Goal: Obtain resource: Obtain resource

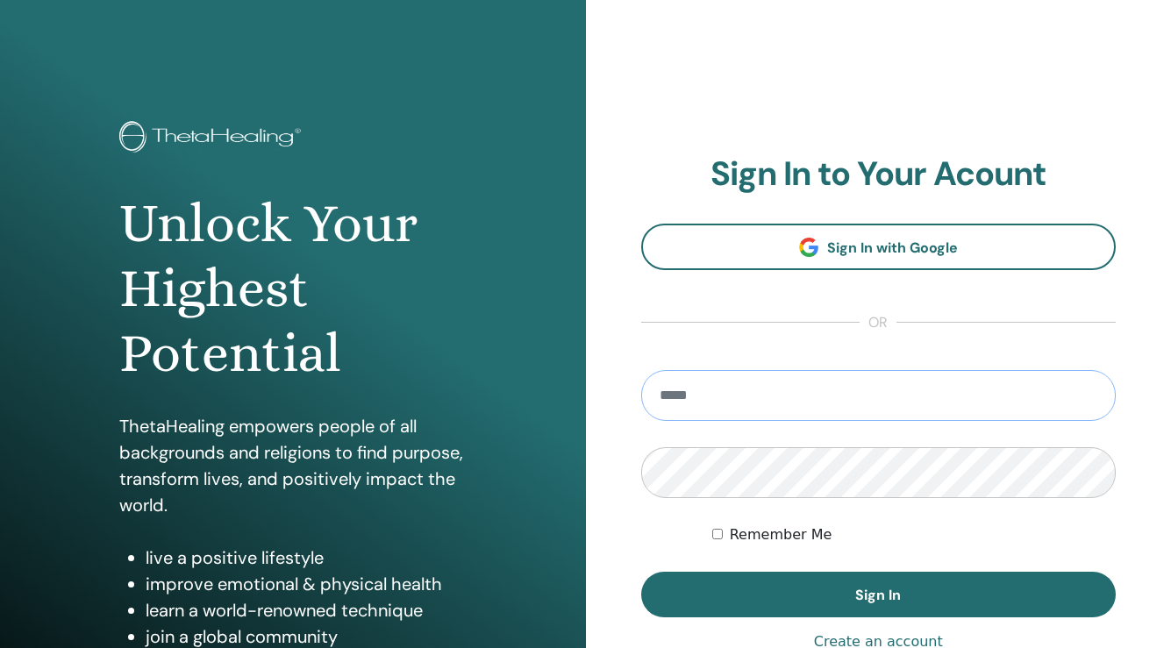
type input "**********"
click at [878, 595] on button "Sign In" at bounding box center [878, 595] width 475 height 46
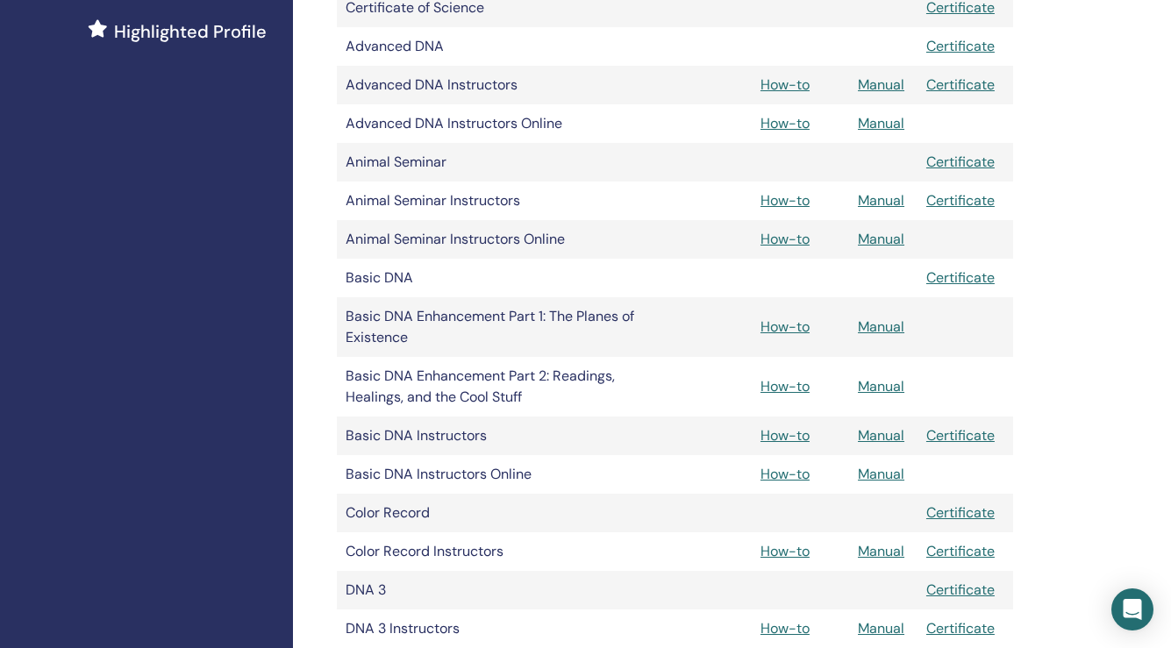
scroll to position [491, 0]
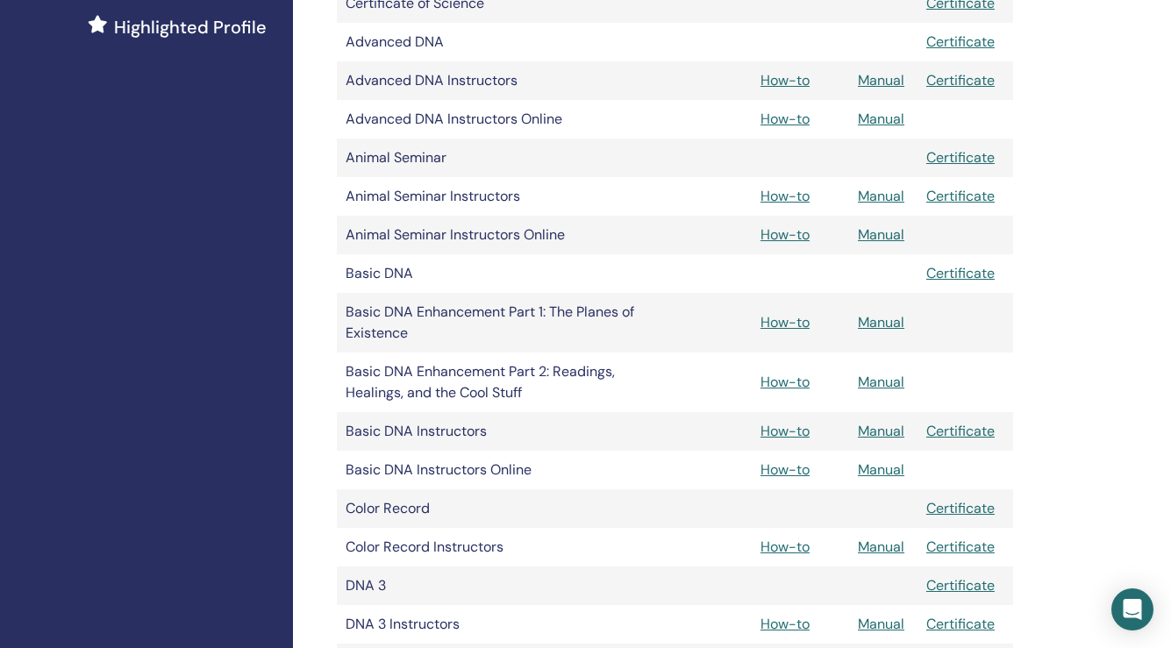
click at [781, 429] on link "How-to" at bounding box center [784, 431] width 49 height 18
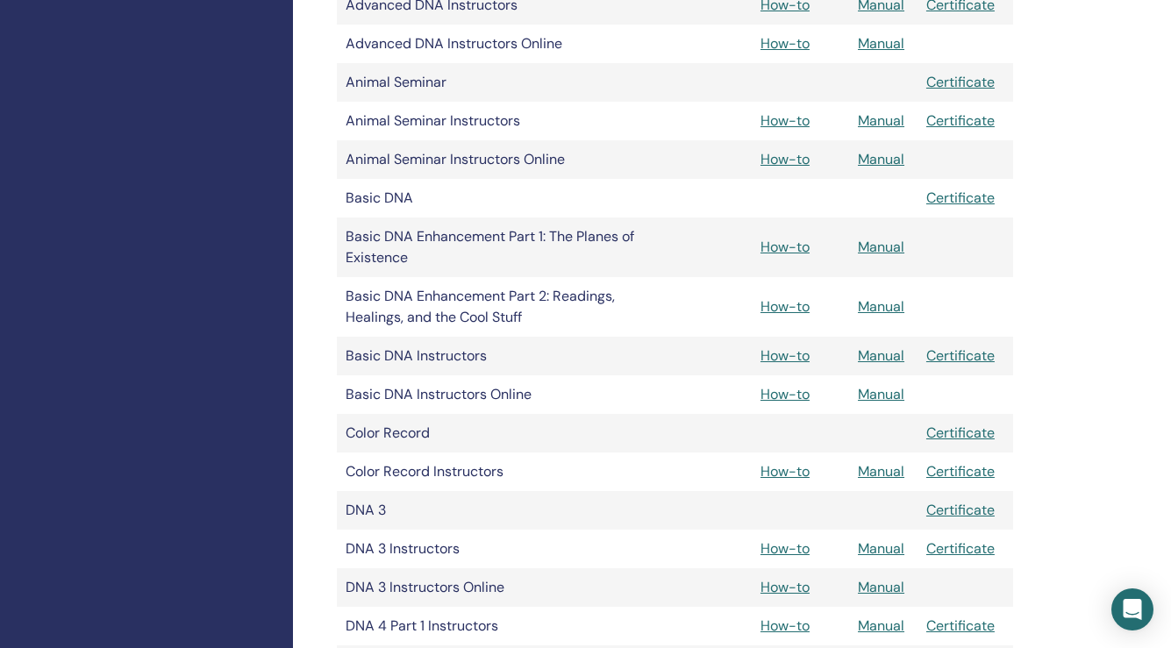
scroll to position [567, 0]
click at [774, 395] on link "How-to" at bounding box center [784, 394] width 49 height 18
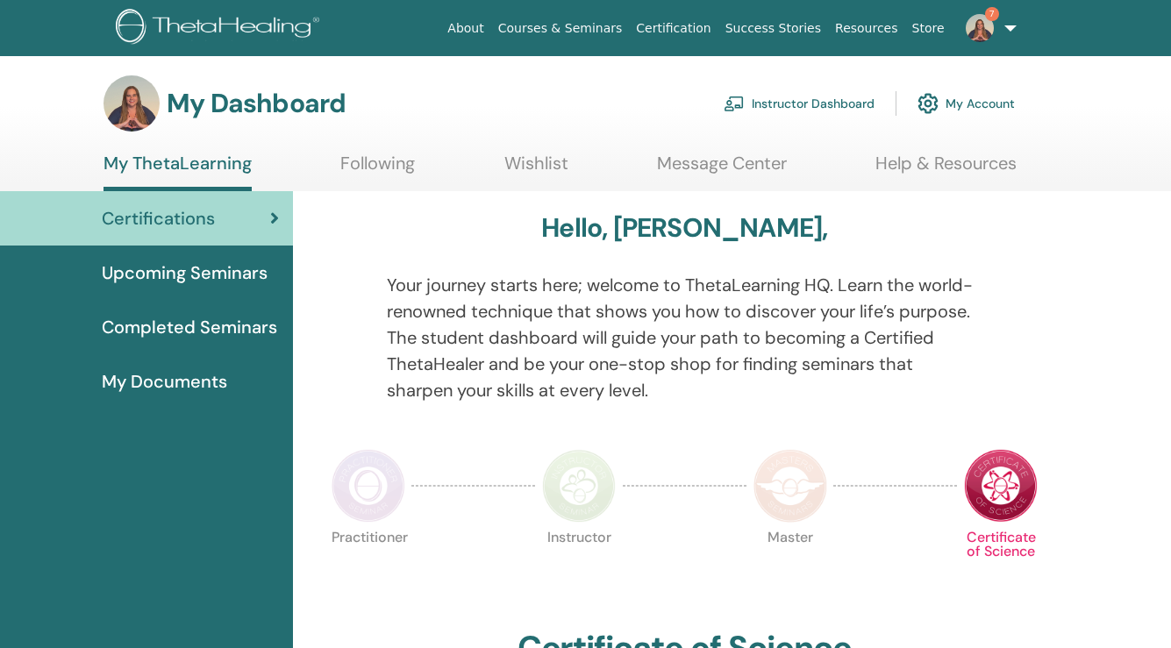
scroll to position [2, 0]
click at [772, 106] on link "Instructor Dashboard" at bounding box center [799, 103] width 151 height 39
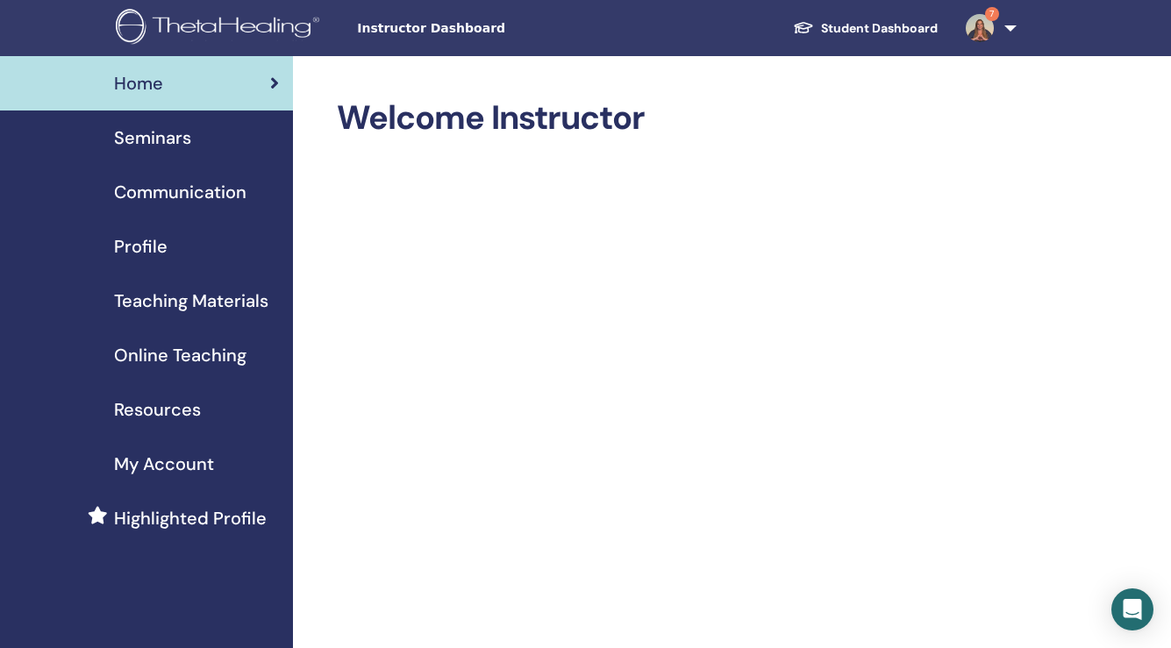
click at [172, 302] on span "Teaching Materials" at bounding box center [191, 301] width 154 height 26
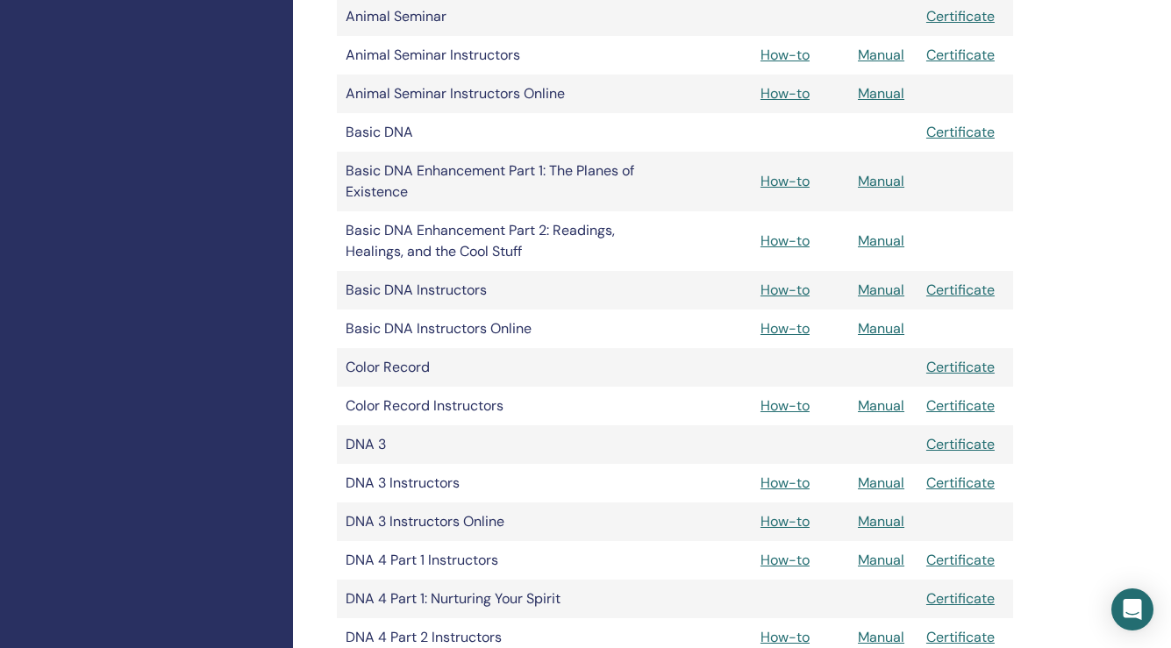
scroll to position [632, 0]
click at [790, 239] on link "How-to" at bounding box center [784, 241] width 49 height 18
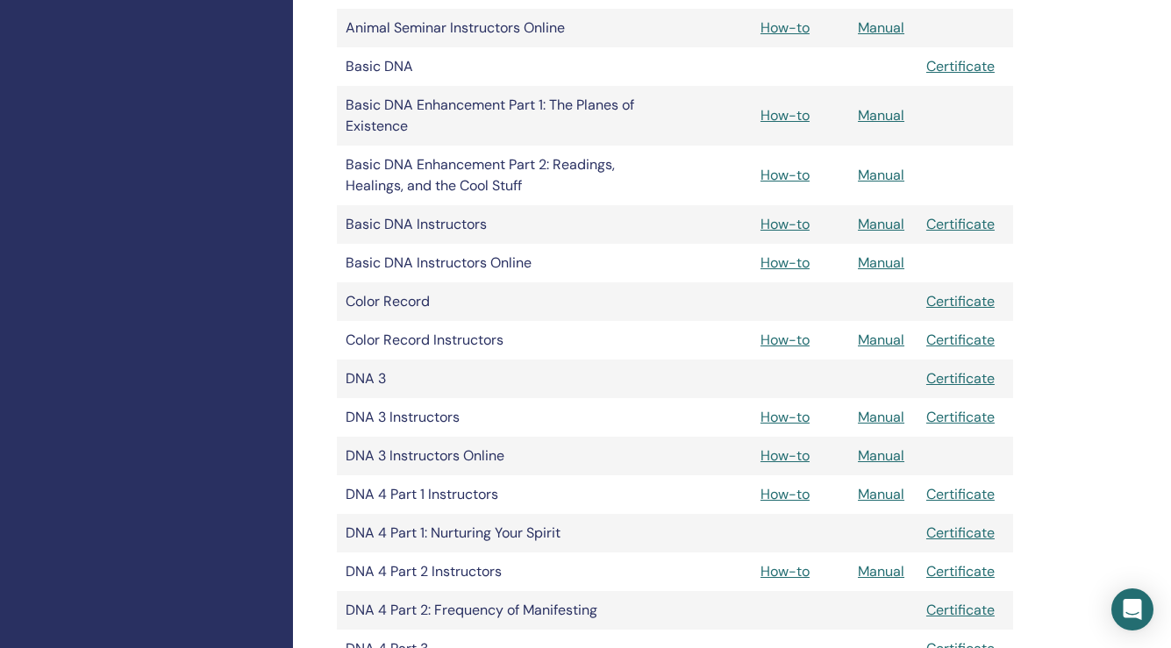
scroll to position [699, 0]
